Goal: Transaction & Acquisition: Purchase product/service

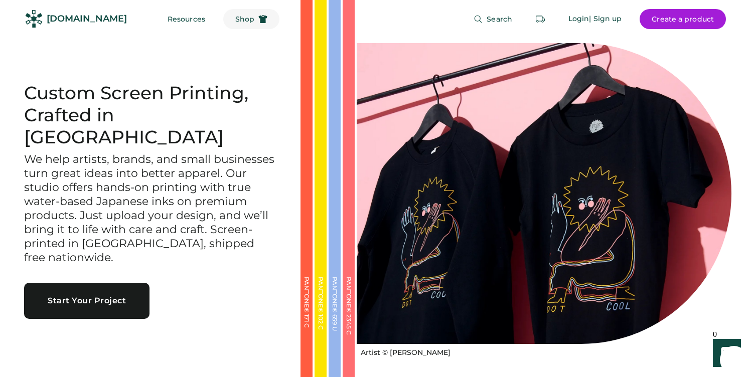
click at [235, 21] on span "Shop" at bounding box center [244, 19] width 19 height 7
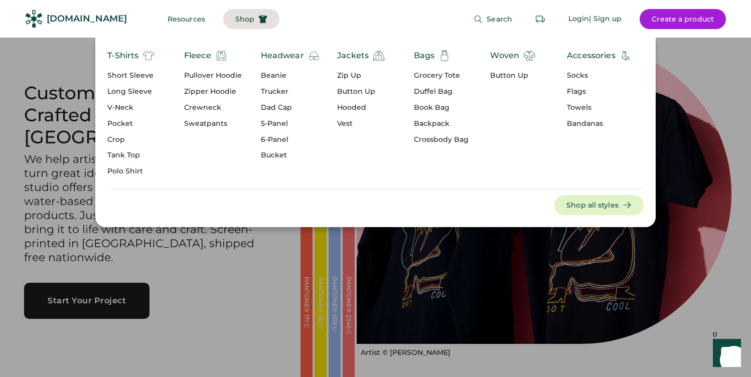
click at [275, 124] on div "5-Panel" at bounding box center [290, 124] width 59 height 10
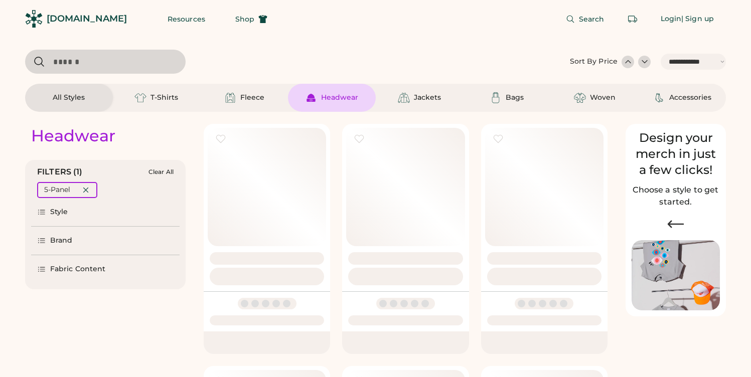
select select "*****"
select select "*"
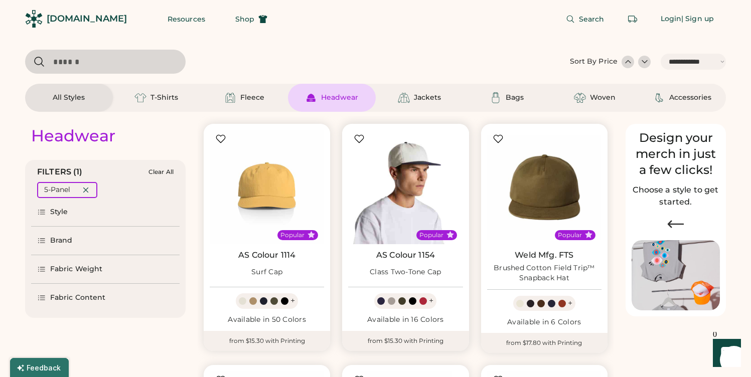
scroll to position [1, 0]
select select "*****"
select select "*"
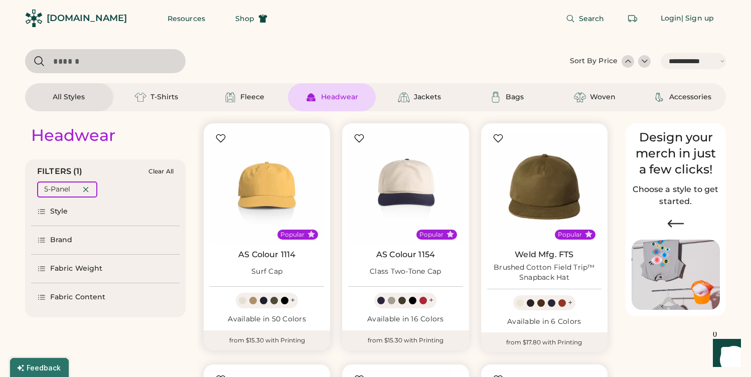
click at [290, 257] on link "AS Colour 1114" at bounding box center [266, 255] width 57 height 10
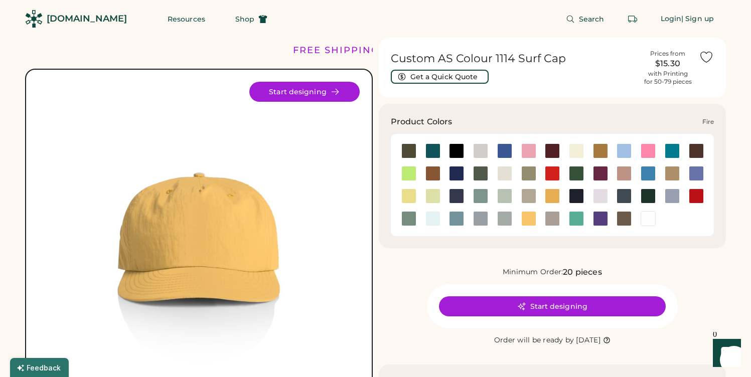
click at [554, 173] on div at bounding box center [552, 173] width 15 height 15
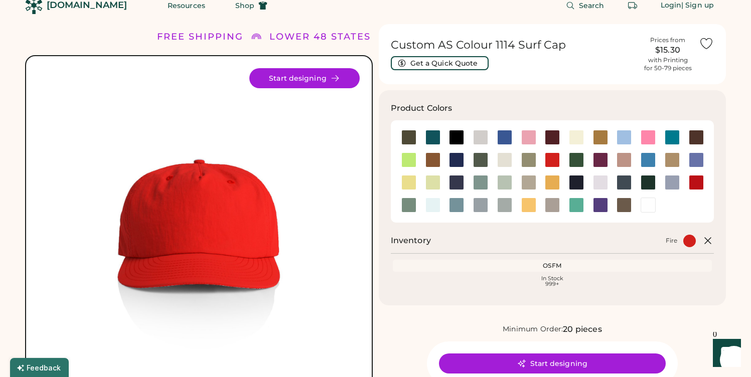
scroll to position [17, 0]
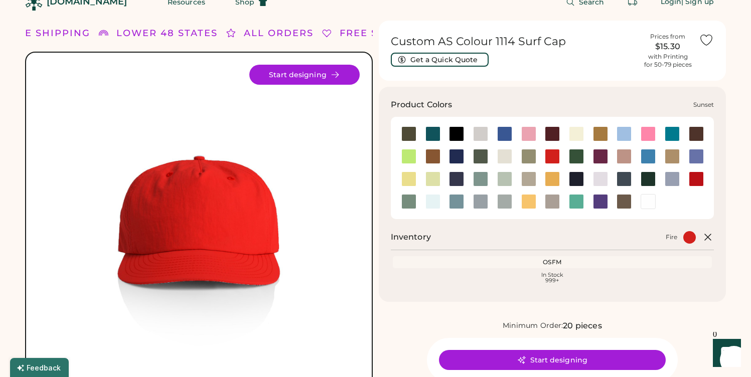
click at [532, 205] on div at bounding box center [528, 201] width 15 height 15
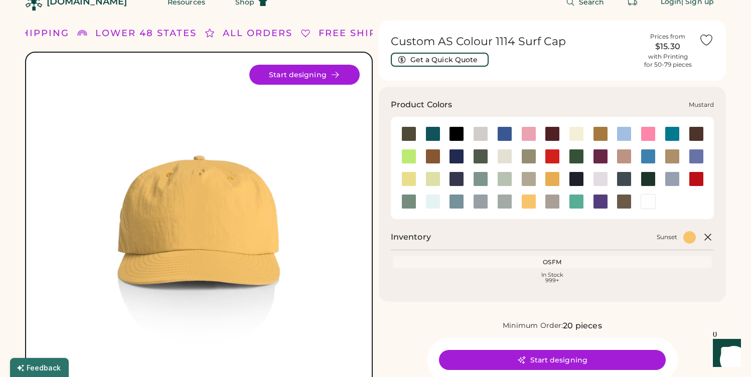
click at [544, 179] on div at bounding box center [552, 179] width 24 height 15
click at [549, 179] on div at bounding box center [552, 179] width 15 height 15
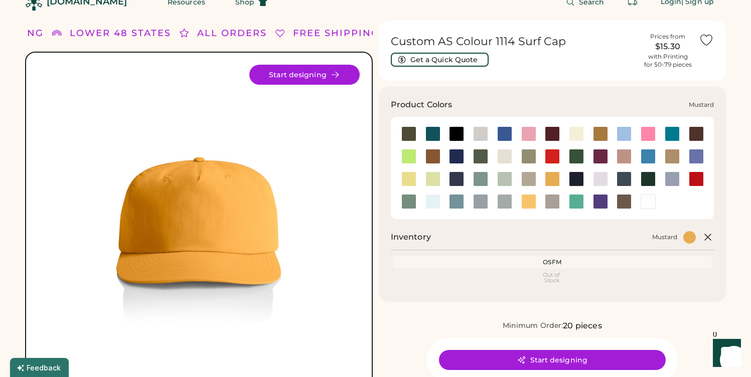
click at [529, 195] on div at bounding box center [528, 201] width 15 height 15
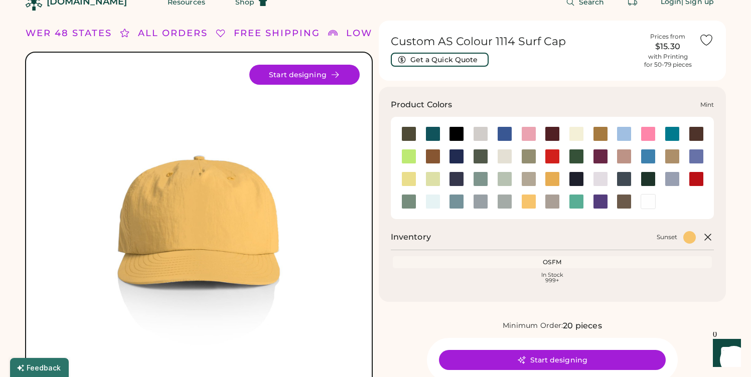
click at [508, 180] on div at bounding box center [504, 179] width 15 height 15
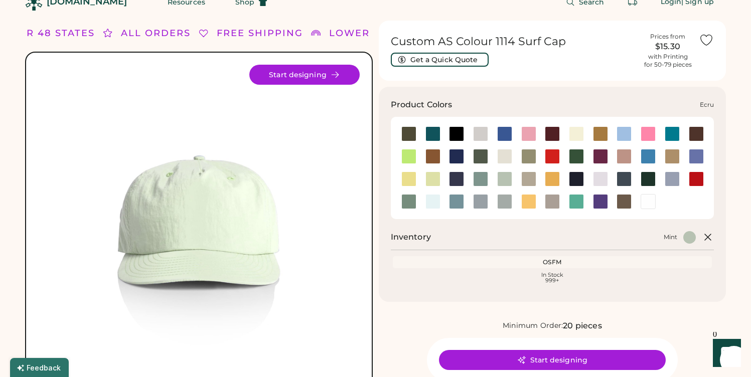
click at [508, 160] on div at bounding box center [504, 156] width 15 height 15
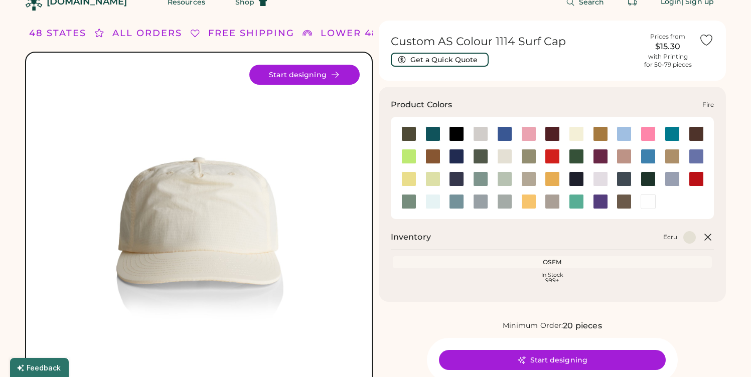
click at [550, 156] on div at bounding box center [552, 156] width 15 height 15
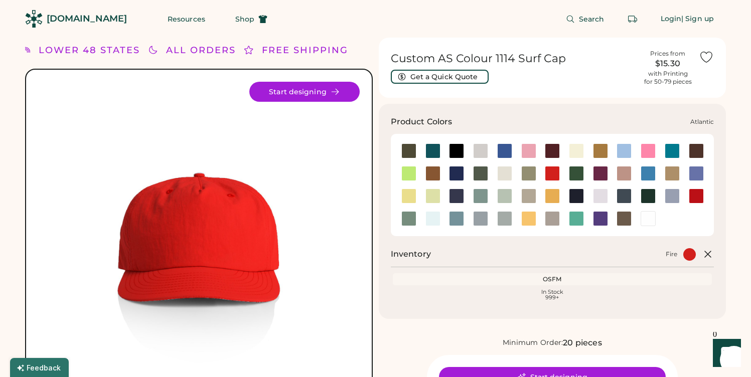
click at [434, 155] on div at bounding box center [433, 151] width 15 height 15
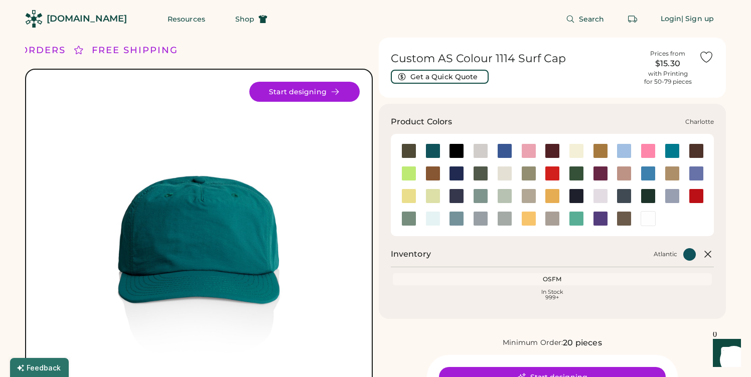
click at [673, 156] on div at bounding box center [672, 151] width 15 height 15
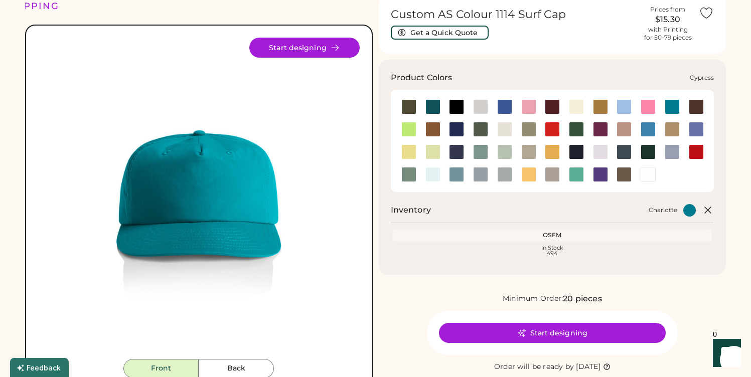
scroll to position [45, 0]
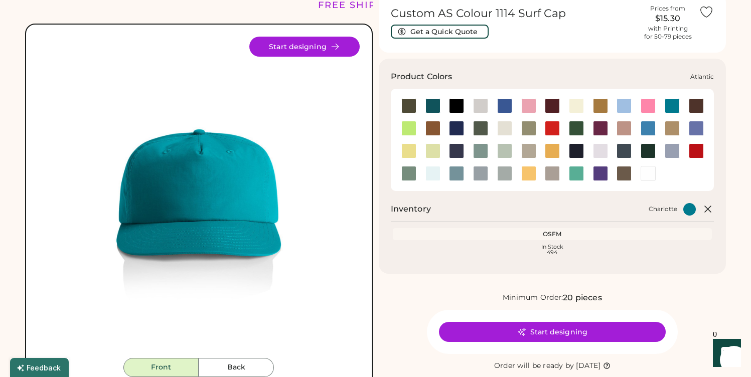
click at [432, 107] on div at bounding box center [433, 105] width 15 height 15
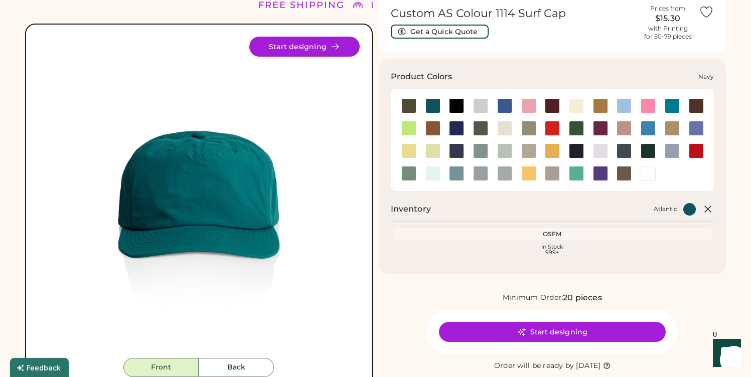
click at [575, 128] on div at bounding box center [576, 128] width 15 height 15
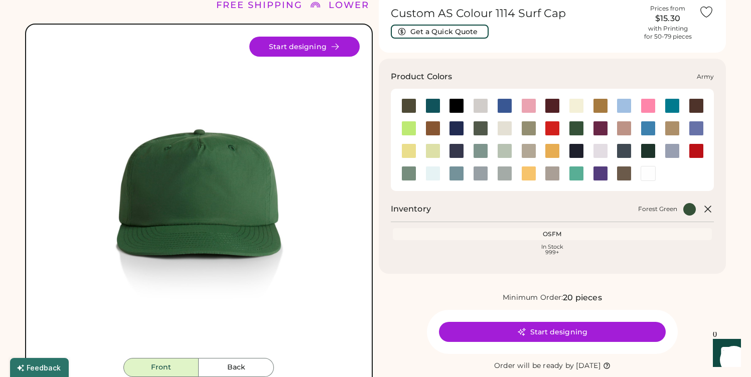
click at [410, 106] on div at bounding box center [408, 105] width 15 height 15
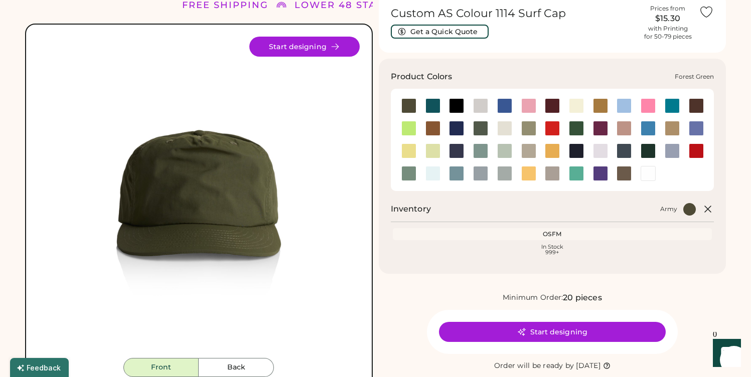
click at [571, 131] on div at bounding box center [576, 128] width 15 height 15
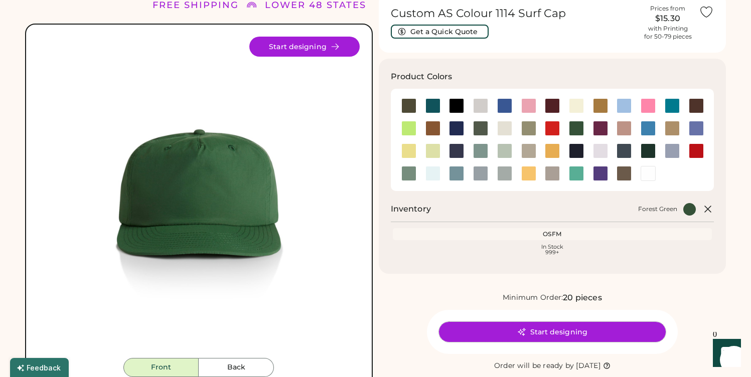
click at [534, 329] on button "Start designing" at bounding box center [552, 332] width 227 height 20
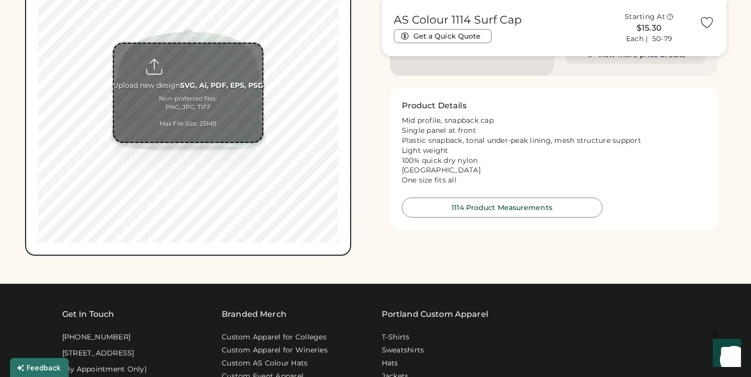
scroll to position [448, 0]
